Goal: Transaction & Acquisition: Download file/media

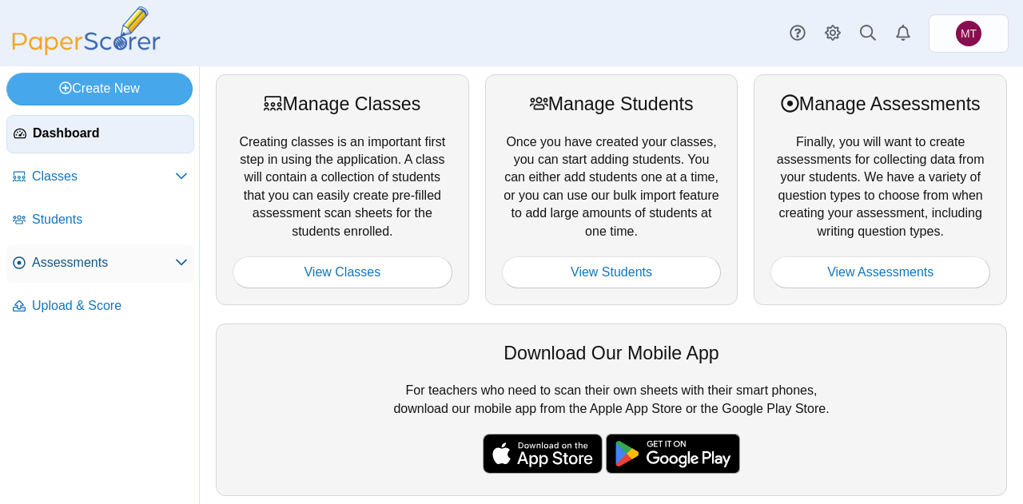
click at [67, 267] on span "Assessments" at bounding box center [103, 263] width 143 height 18
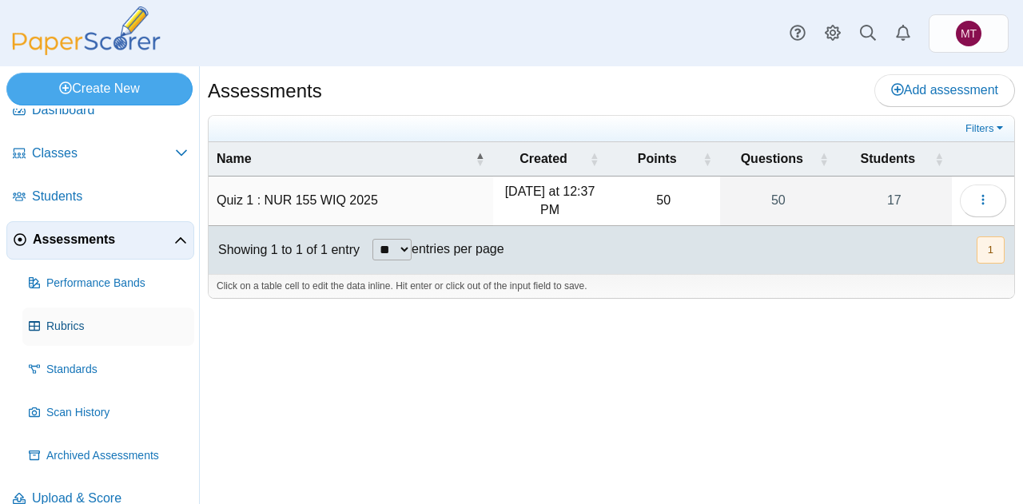
scroll to position [46, 0]
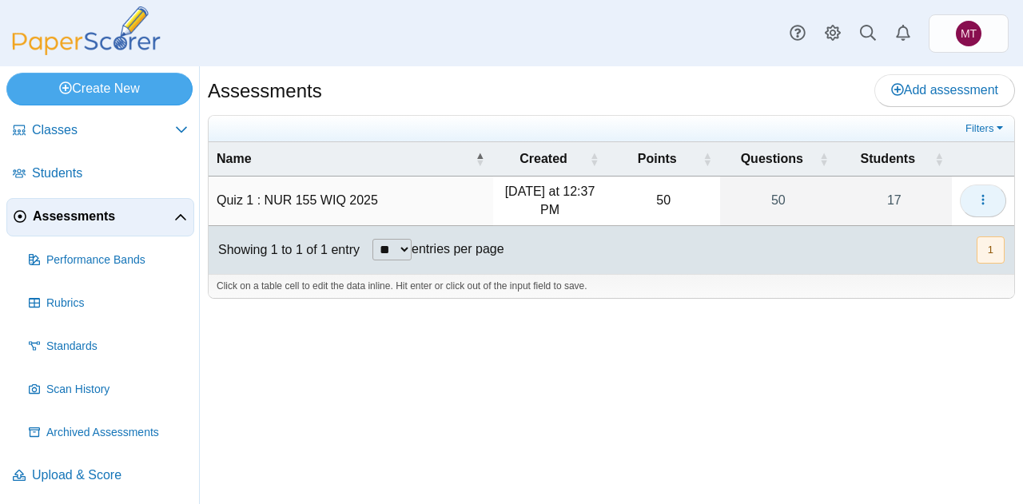
click at [982, 199] on use "button" at bounding box center [982, 200] width 2 height 10
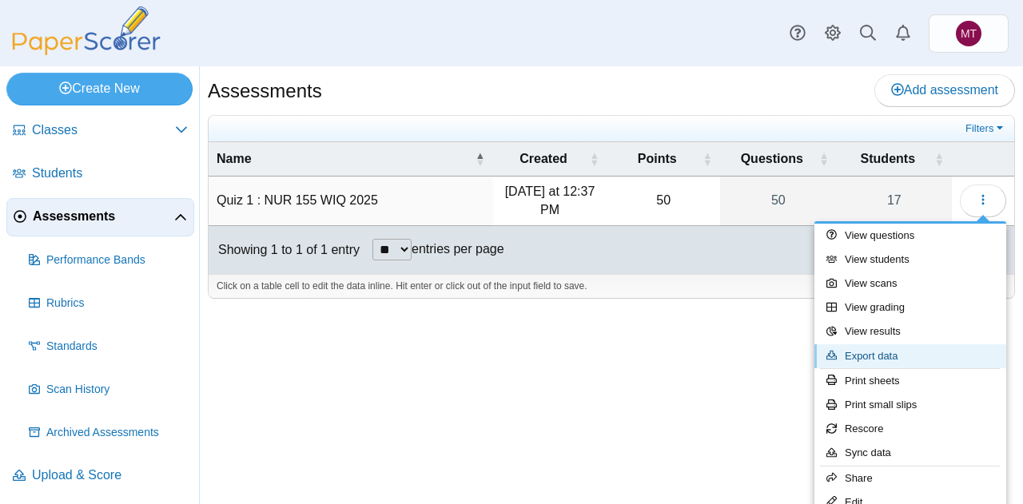
click at [915, 352] on link "Export data" at bounding box center [910, 356] width 192 height 24
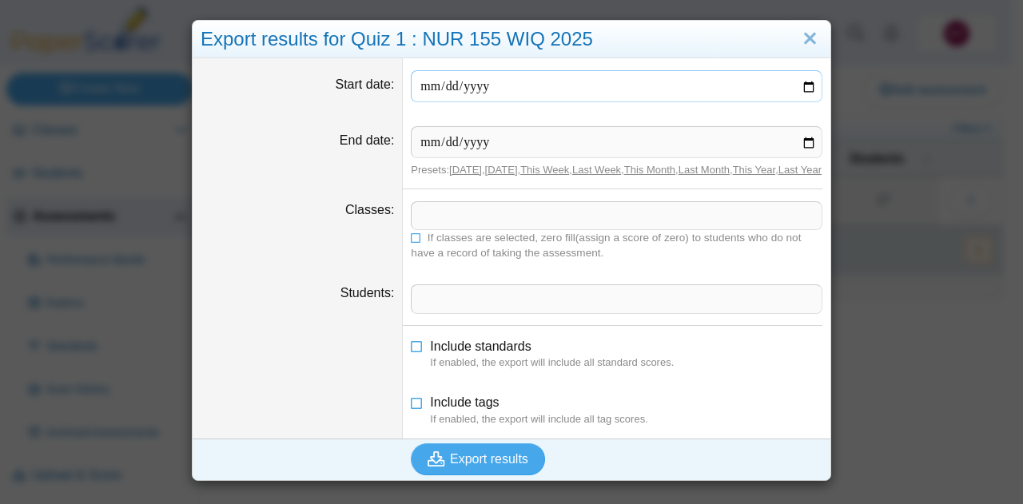
click at [803, 86] on input "Start date" at bounding box center [617, 86] width 412 height 32
type input "**********"
click at [807, 143] on input "End date" at bounding box center [617, 142] width 412 height 32
type input "**********"
click at [467, 222] on span at bounding box center [617, 215] width 410 height 27
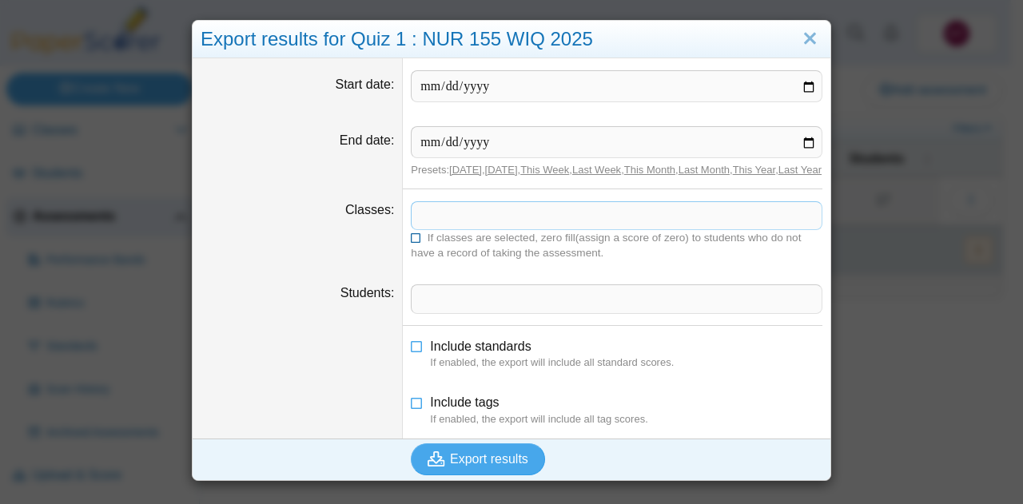
click at [412, 241] on icon at bounding box center [416, 237] width 11 height 10
click at [413, 349] on icon at bounding box center [417, 343] width 13 height 11
click at [411, 405] on icon at bounding box center [417, 399] width 13 height 11
click at [494, 466] on span "Export results" at bounding box center [489, 459] width 78 height 14
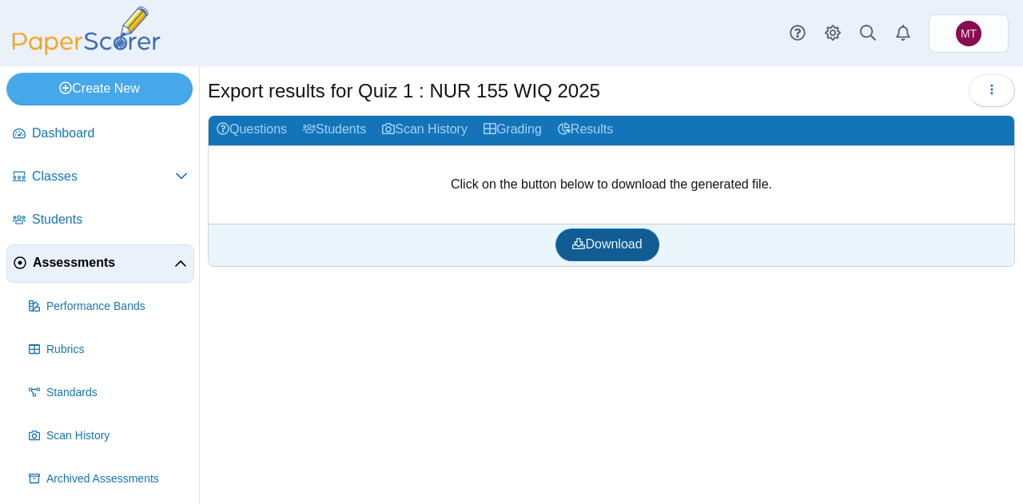
click at [605, 241] on span "Download" at bounding box center [607, 244] width 70 height 14
